Goal: Check status: Check status

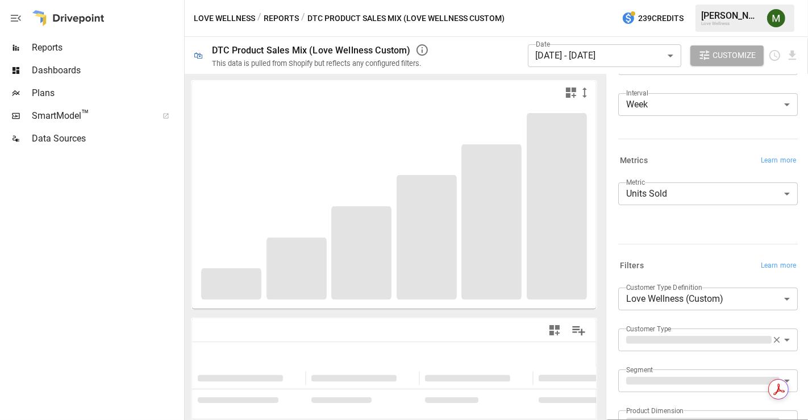
scroll to position [126, 0]
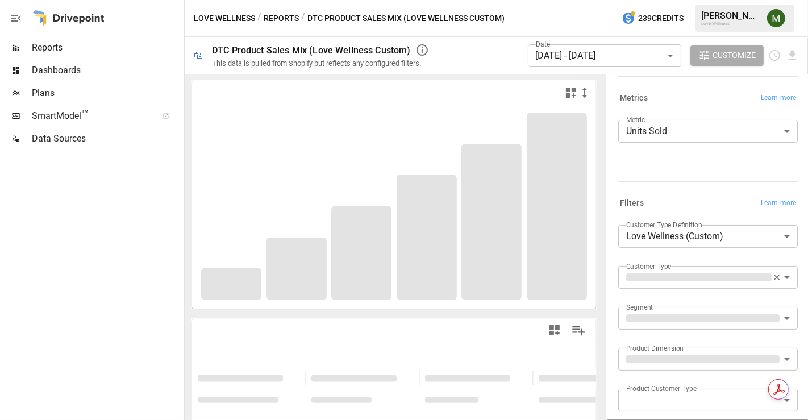
click at [774, 279] on icon "button" at bounding box center [777, 278] width 6 height 6
click at [675, 182] on div "**********" at bounding box center [706, 138] width 184 height 105
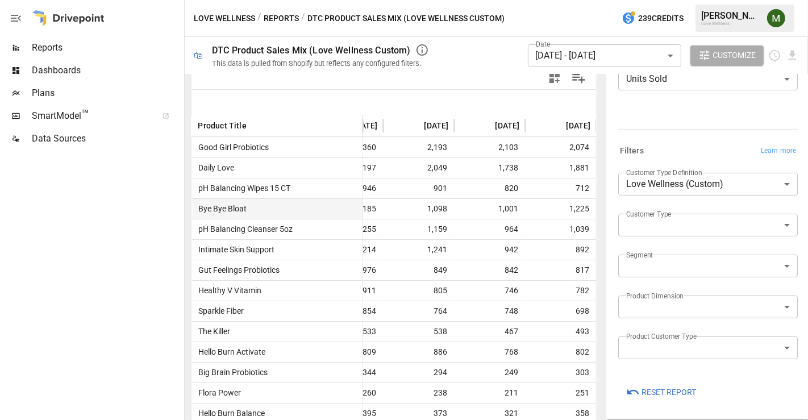
scroll to position [52, 0]
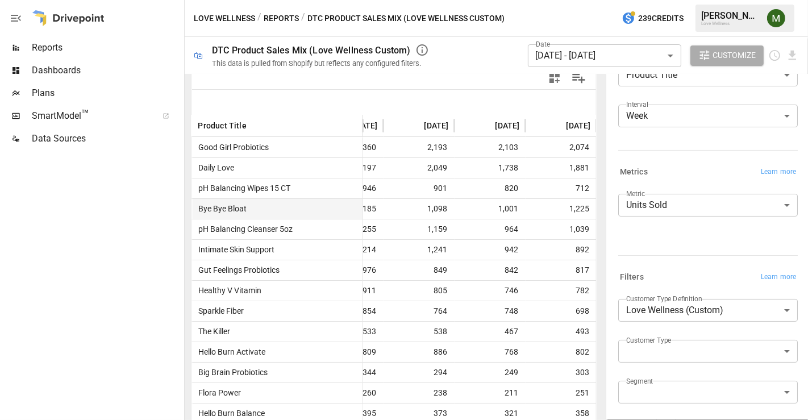
click at [666, 0] on body "Reports Dashboards Plans SmartModel ™ Data Sources Love Wellness / Reports / DT…" at bounding box center [404, 0] width 808 height 0
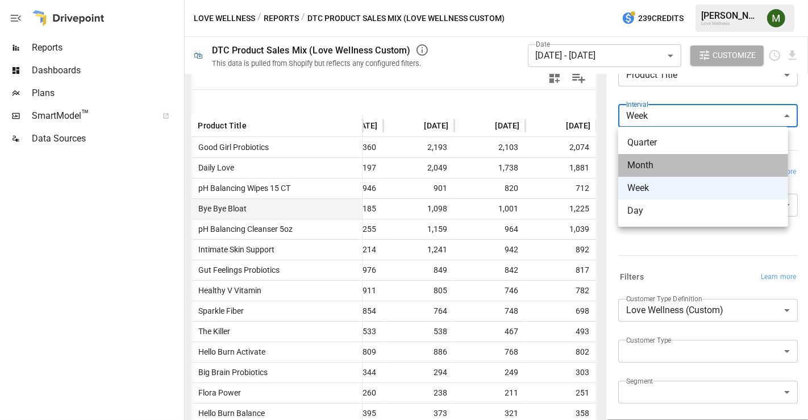
click at [661, 169] on span "Month" at bounding box center [704, 166] width 152 height 14
type input "*****"
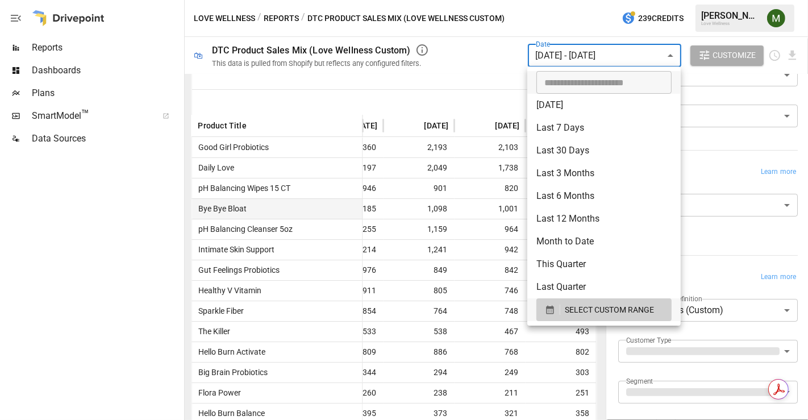
click at [592, 0] on body "Reports Dashboards Plans SmartModel ™ Data Sources Love Wellness / Reports / DT…" at bounding box center [404, 0] width 808 height 0
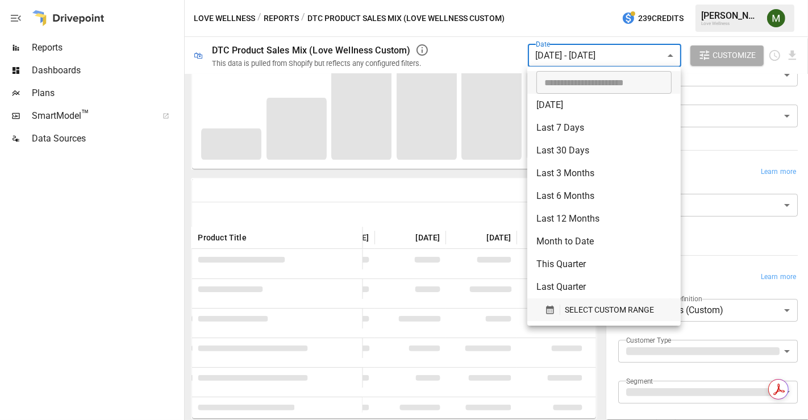
scroll to position [138, 0]
click at [547, 312] on icon "button" at bounding box center [550, 310] width 10 height 10
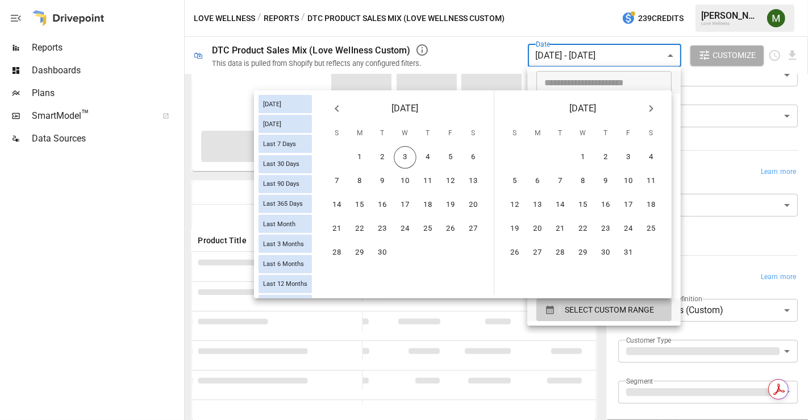
click at [334, 114] on icon "Previous month" at bounding box center [337, 109] width 14 height 14
click at [341, 158] on button "1" at bounding box center [337, 157] width 23 height 23
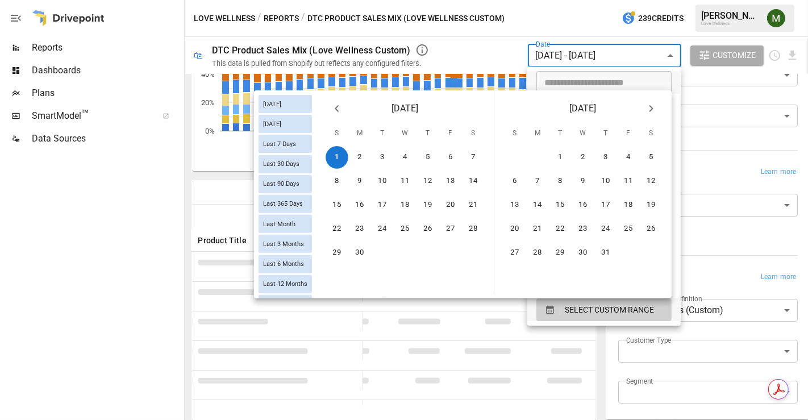
click at [659, 109] on button "Next month" at bounding box center [651, 108] width 23 height 23
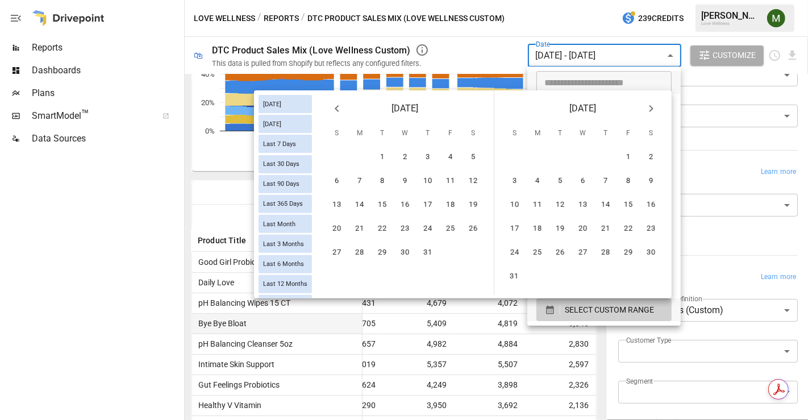
scroll to position [0, 343]
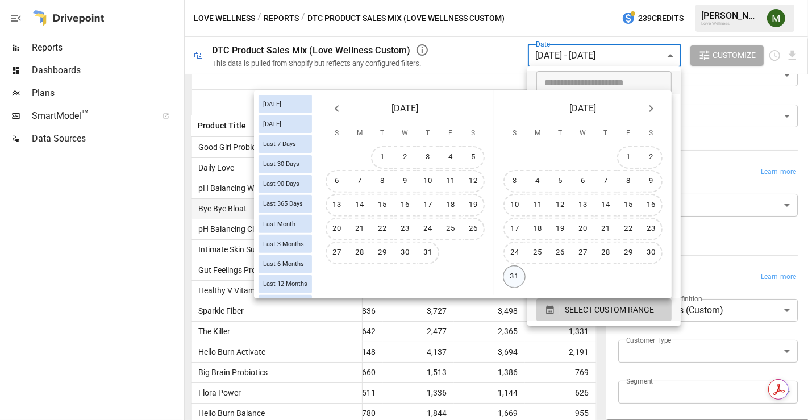
click at [517, 272] on button "31" at bounding box center [514, 276] width 23 height 23
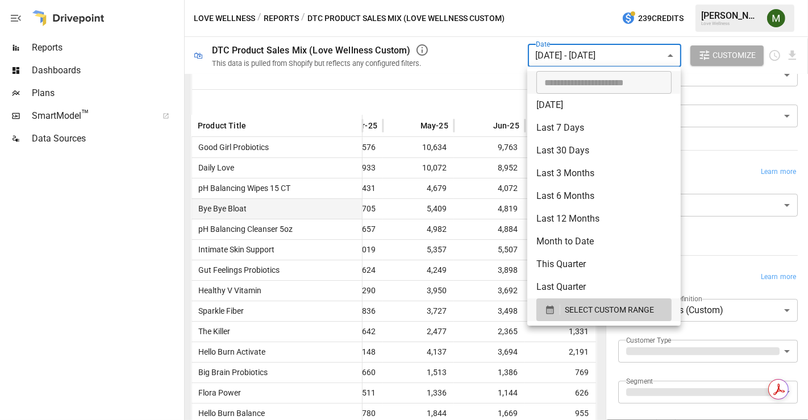
click at [501, 77] on div at bounding box center [404, 210] width 808 height 420
